Goal: Obtain resource: Obtain resource

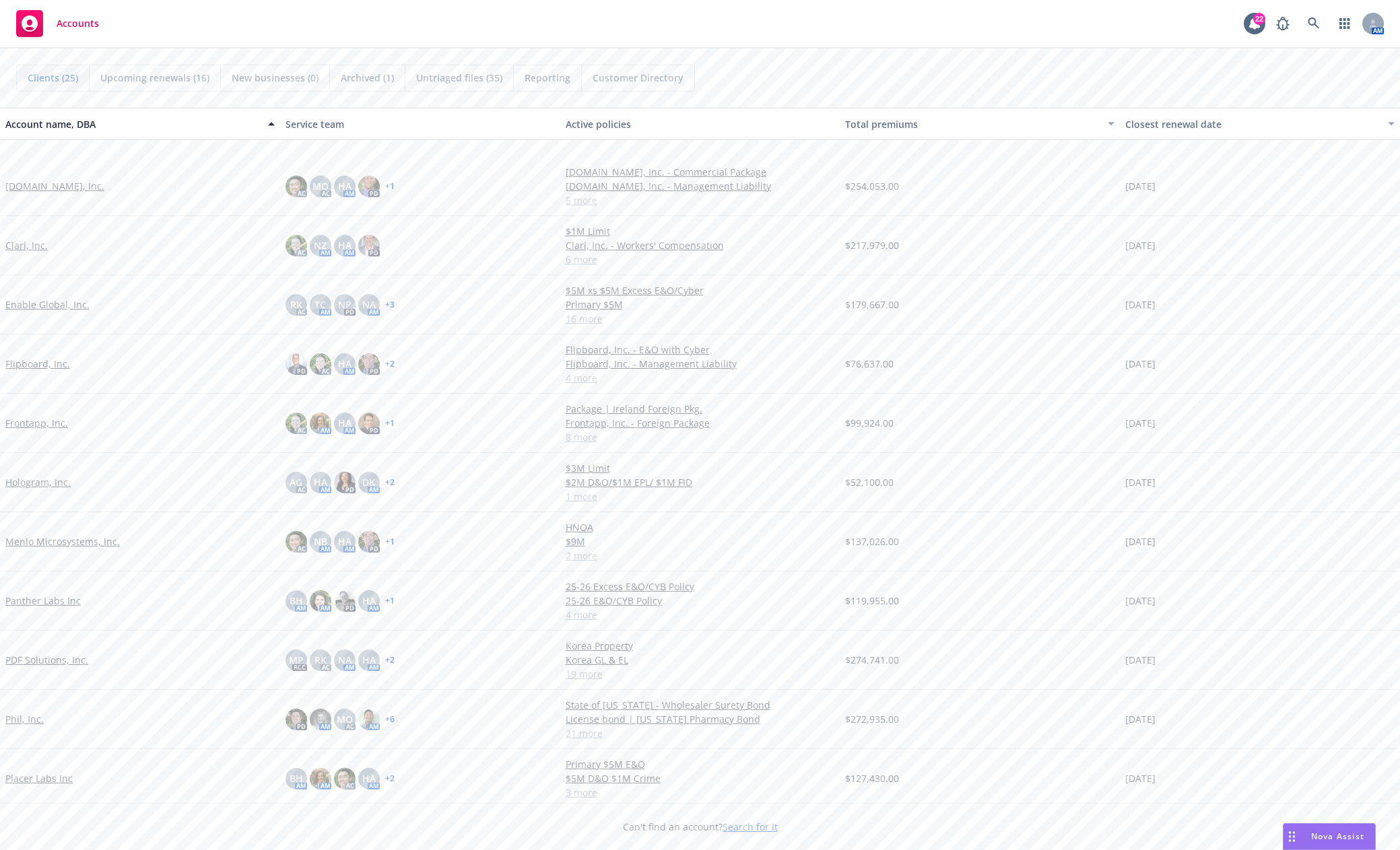
scroll to position [337, 0]
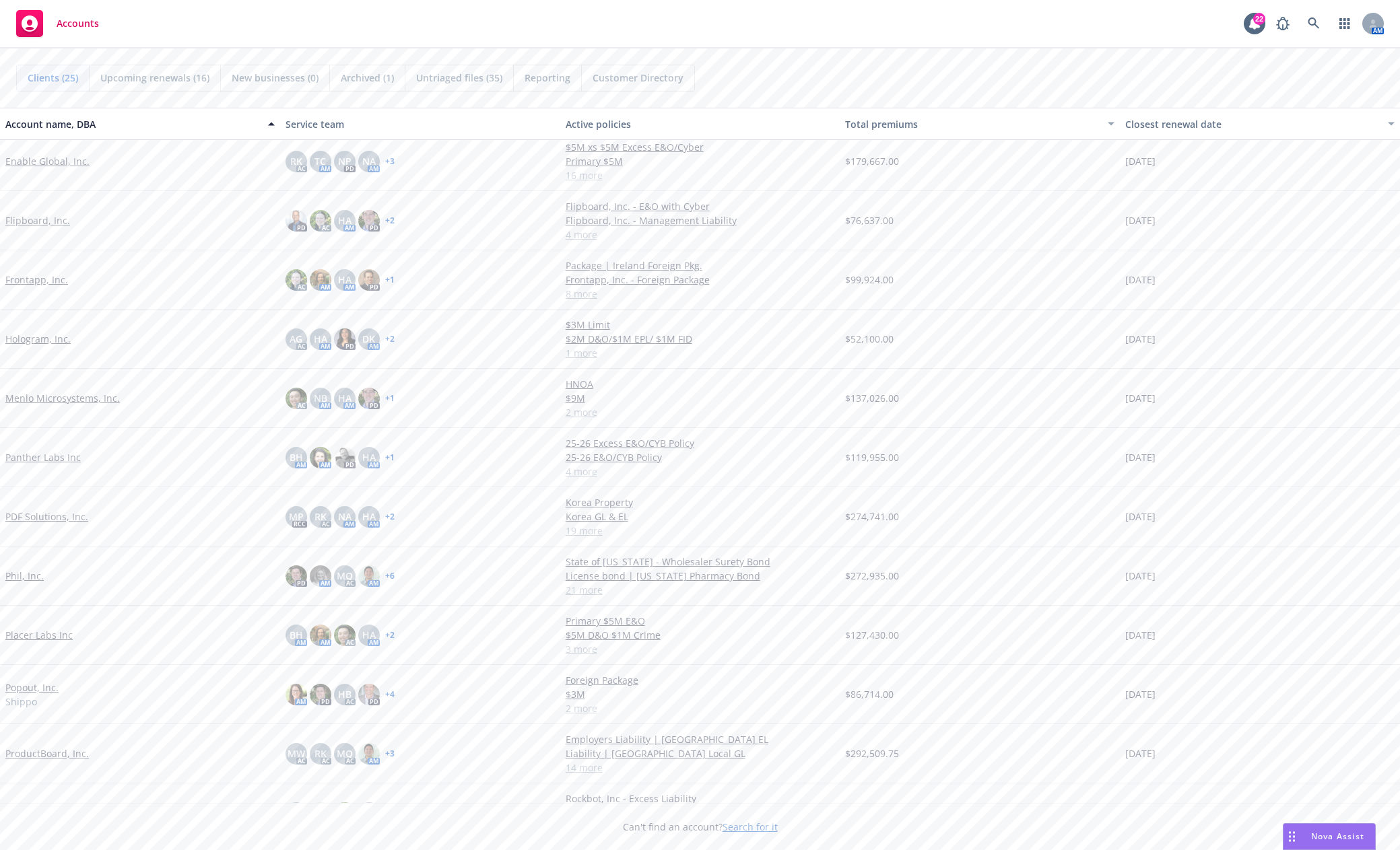
click at [45, 754] on link "ProductBoard, Inc." at bounding box center [47, 753] width 84 height 14
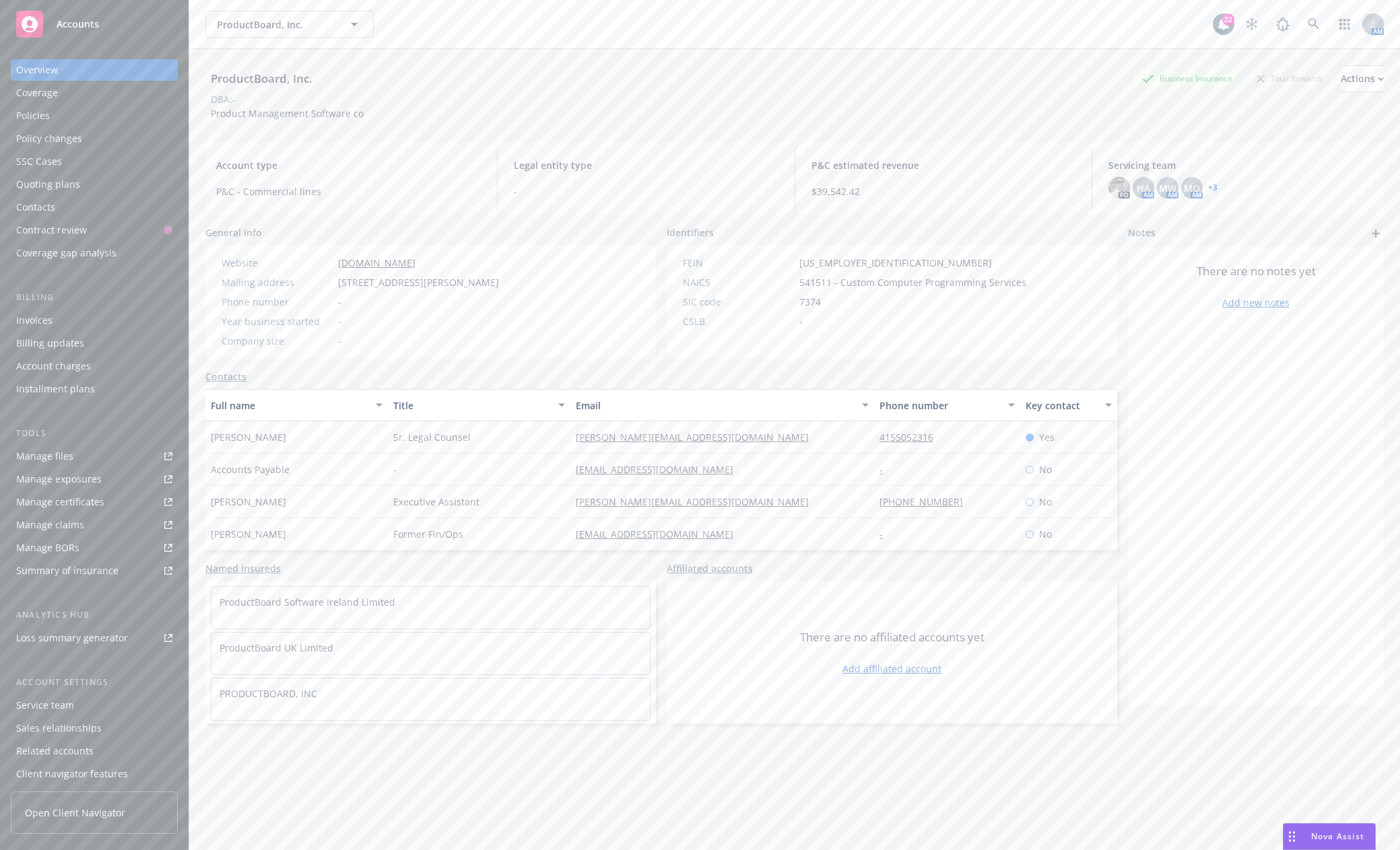
click at [79, 457] on link "Manage files" at bounding box center [94, 456] width 167 height 22
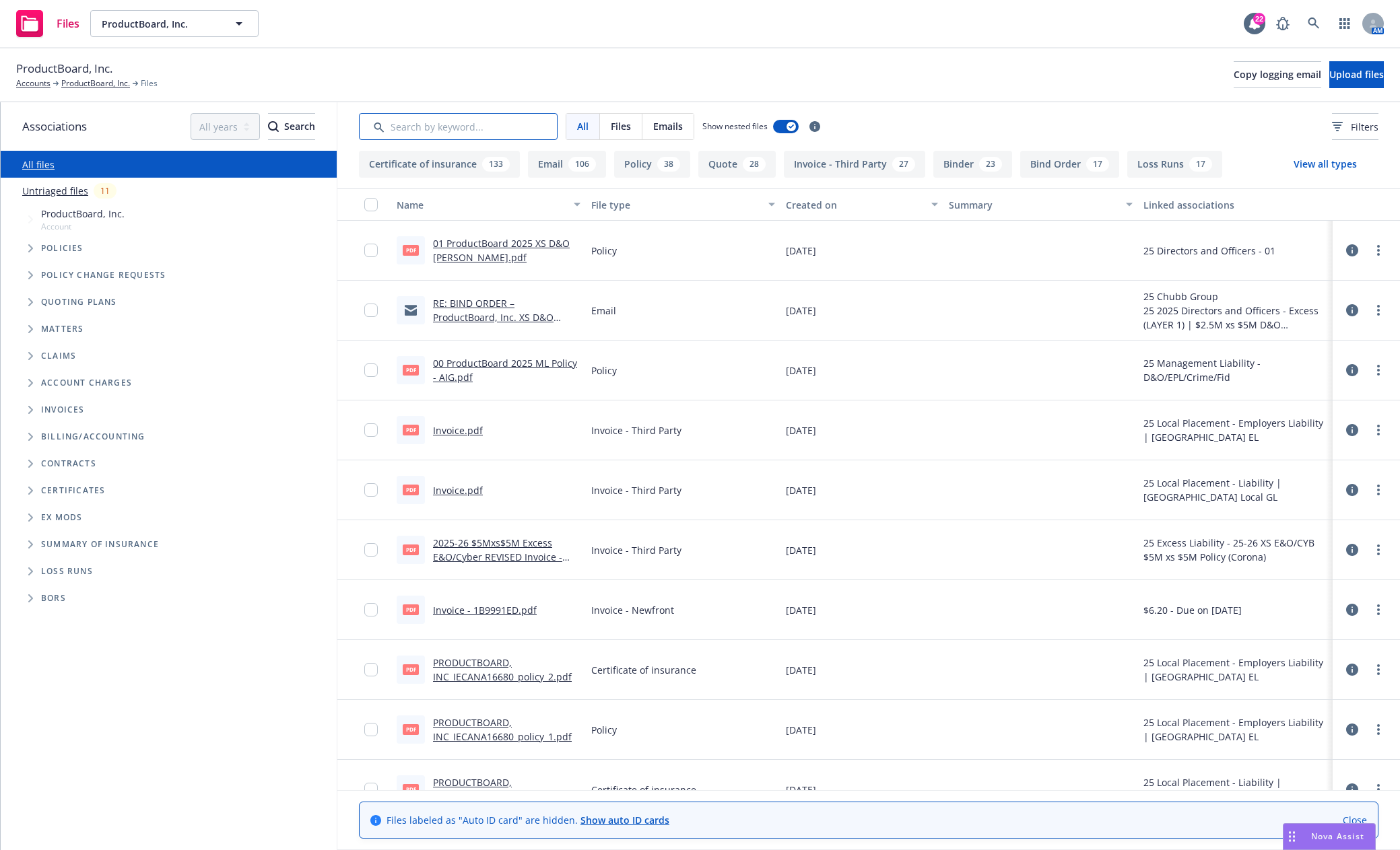
click at [431, 124] on input "Search by keyword..." at bounding box center [458, 127] width 199 height 27
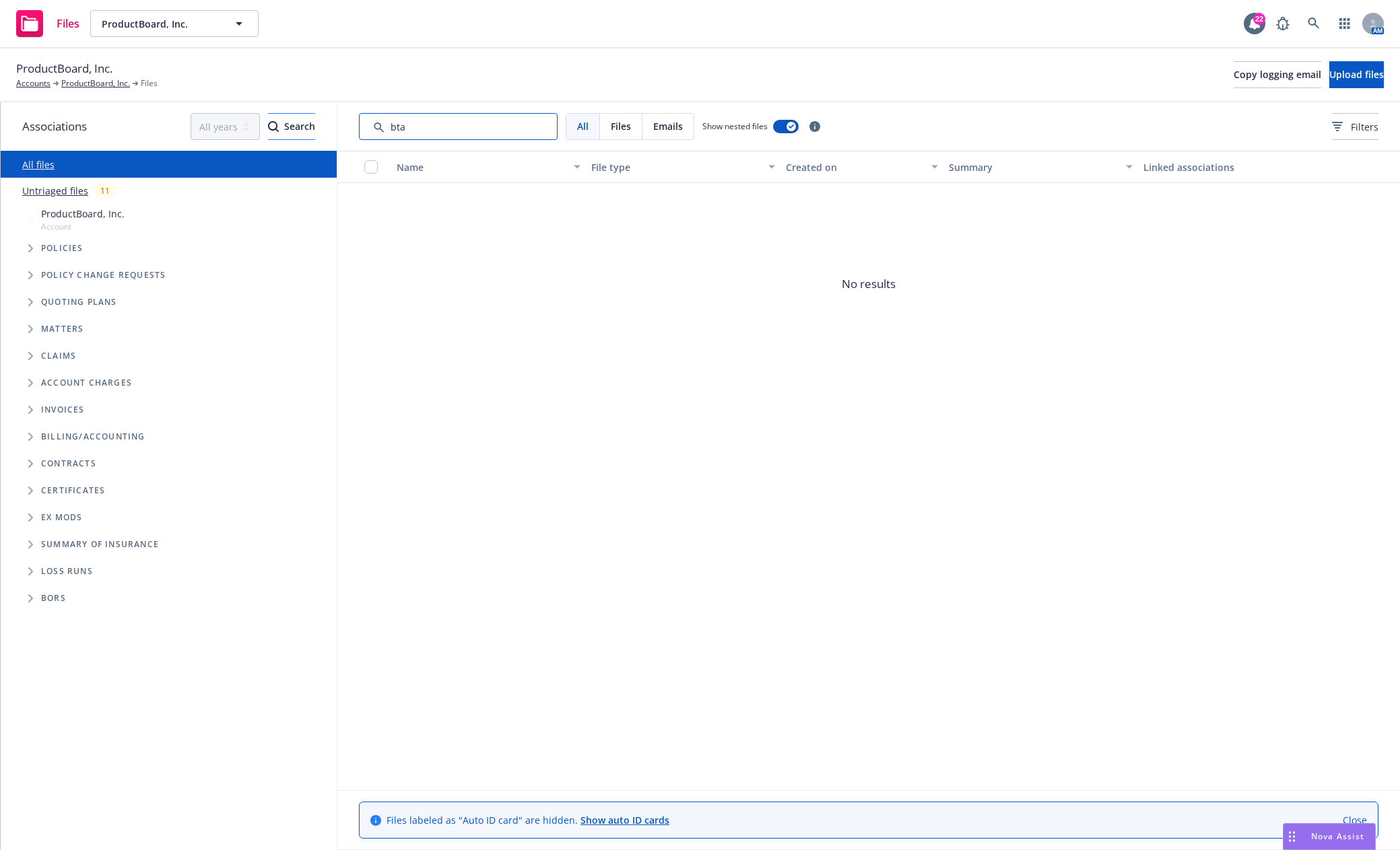
drag, startPoint x: 443, startPoint y: 126, endPoint x: 299, endPoint y: 127, distance: 144.0
click at [304, 125] on div "Associations All years 2027 2026 2025 2024 2023 2022 2021 2020 2019 2018 2017 2…" at bounding box center [700, 476] width 1399 height 748
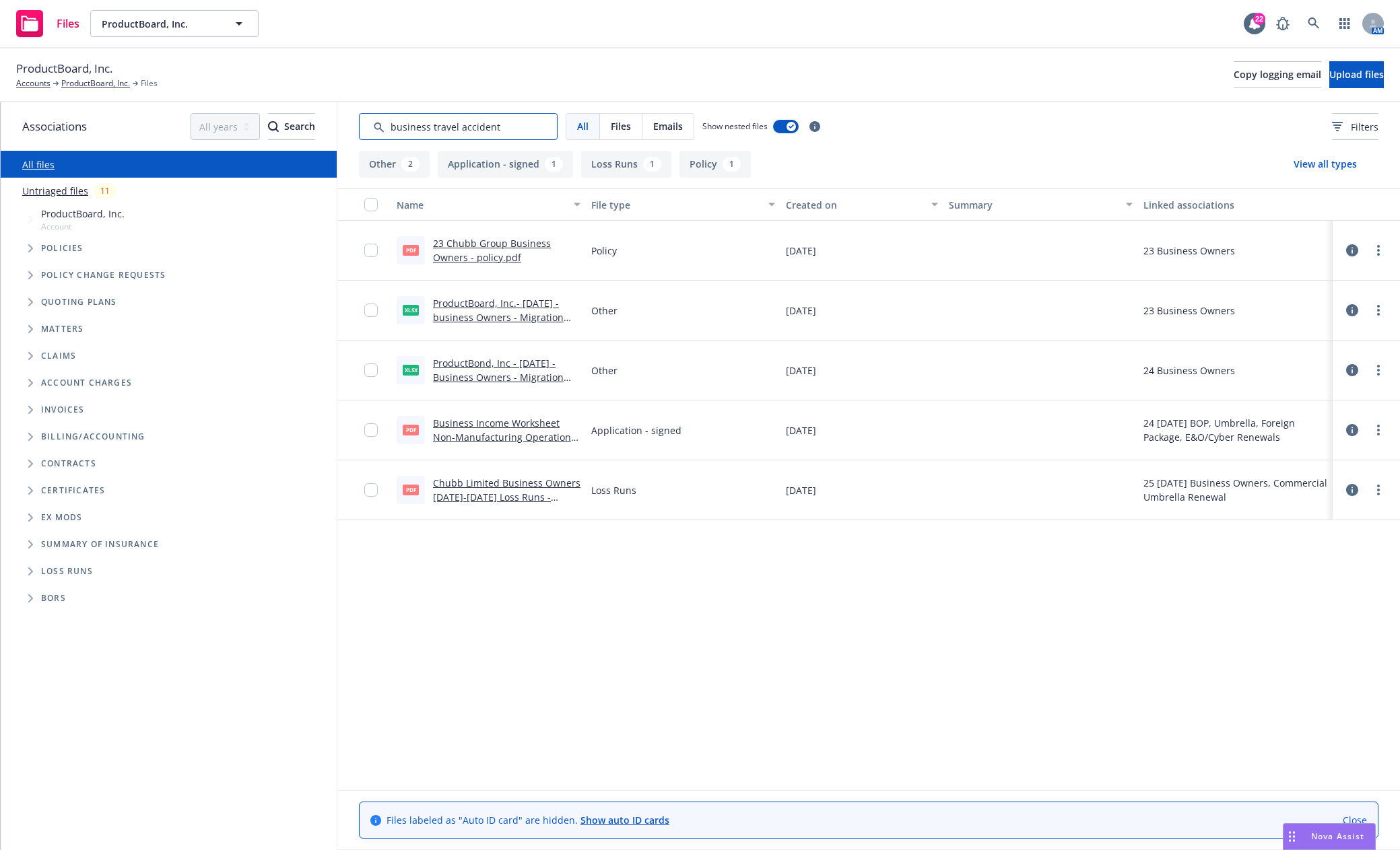
drag, startPoint x: 495, startPoint y: 129, endPoint x: 276, endPoint y: 112, distance: 219.7
click at [293, 111] on div "Associations All years 2027 2026 2025 2024 2023 2022 2021 2020 2019 2018 2017 2…" at bounding box center [700, 476] width 1399 height 748
type input "soi"
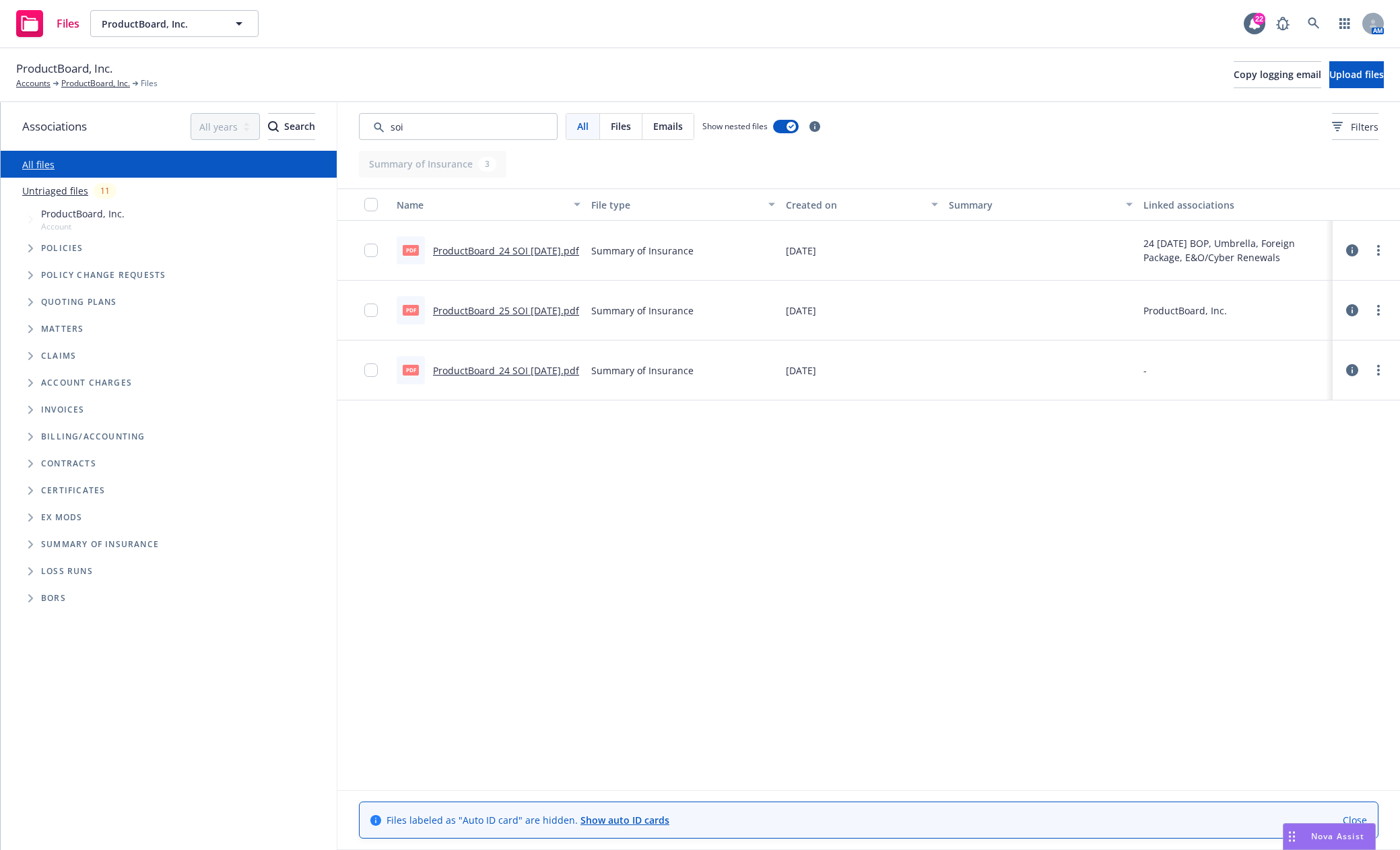
click at [493, 364] on link "ProductBoard_24 SOI [DATE].pdf" at bounding box center [506, 371] width 146 height 13
click at [485, 304] on link "ProductBoard_25 SOI [DATE].pdf" at bounding box center [506, 311] width 146 height 13
